Goal: Navigation & Orientation: Find specific page/section

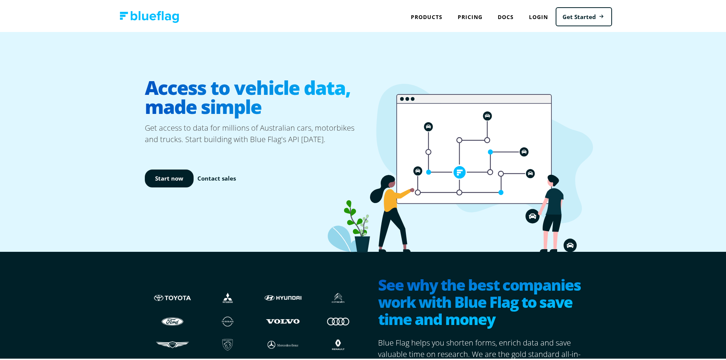
click at [124, 11] on img at bounding box center [149, 16] width 59 height 12
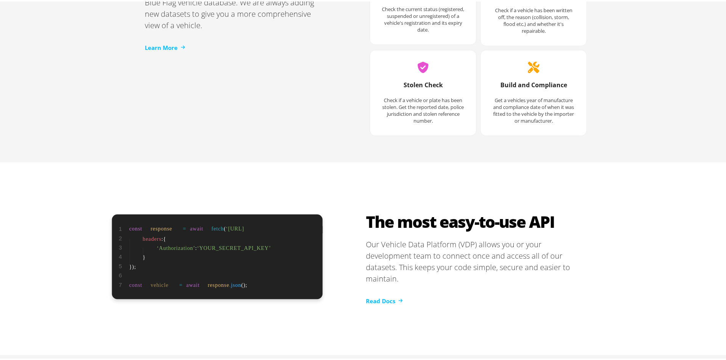
scroll to position [1545, 0]
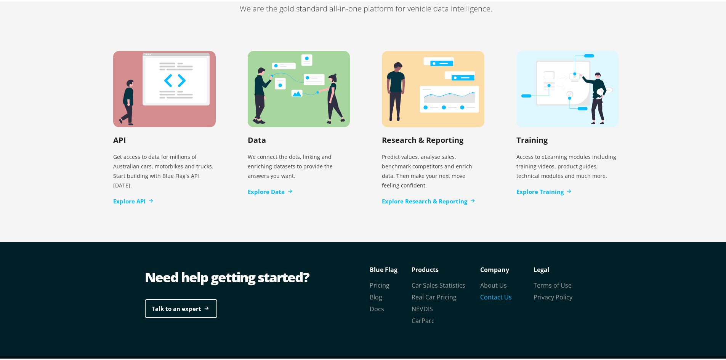
click at [486, 291] on link "Contact Us" at bounding box center [496, 295] width 32 height 8
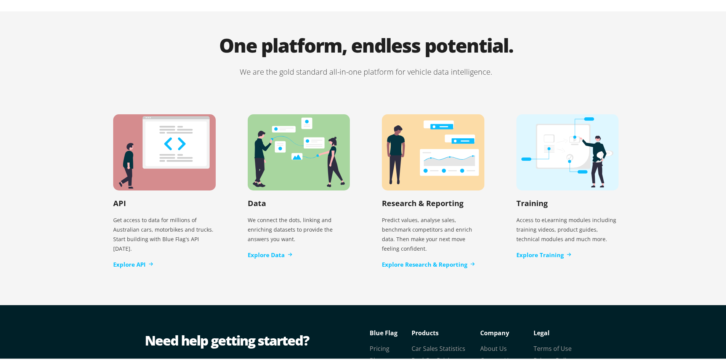
scroll to position [1545, 0]
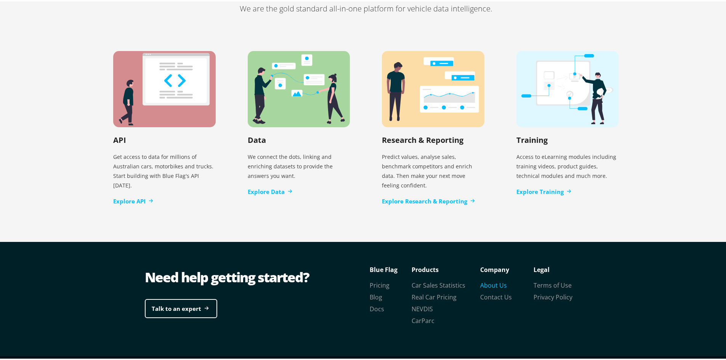
click at [484, 280] on link "About Us" at bounding box center [493, 284] width 27 height 8
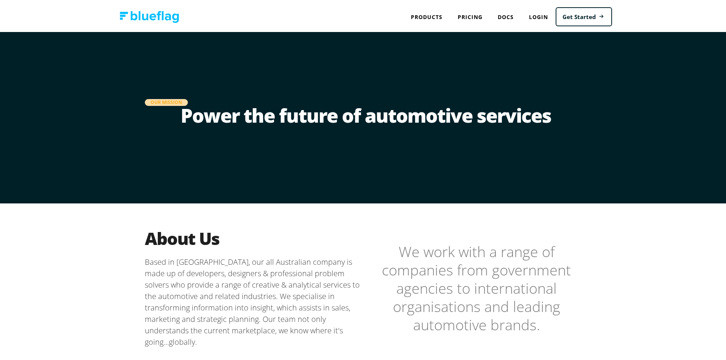
scroll to position [151, 0]
